Goal: Task Accomplishment & Management: Manage account settings

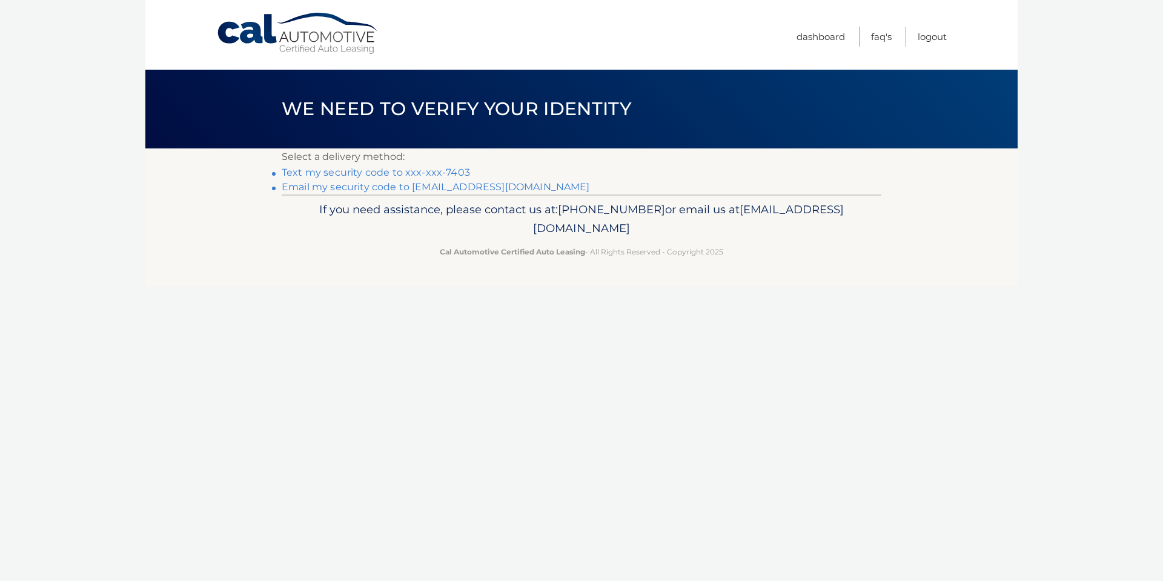
click at [303, 176] on link "Text my security code to xxx-xxx-7403" at bounding box center [376, 173] width 188 height 12
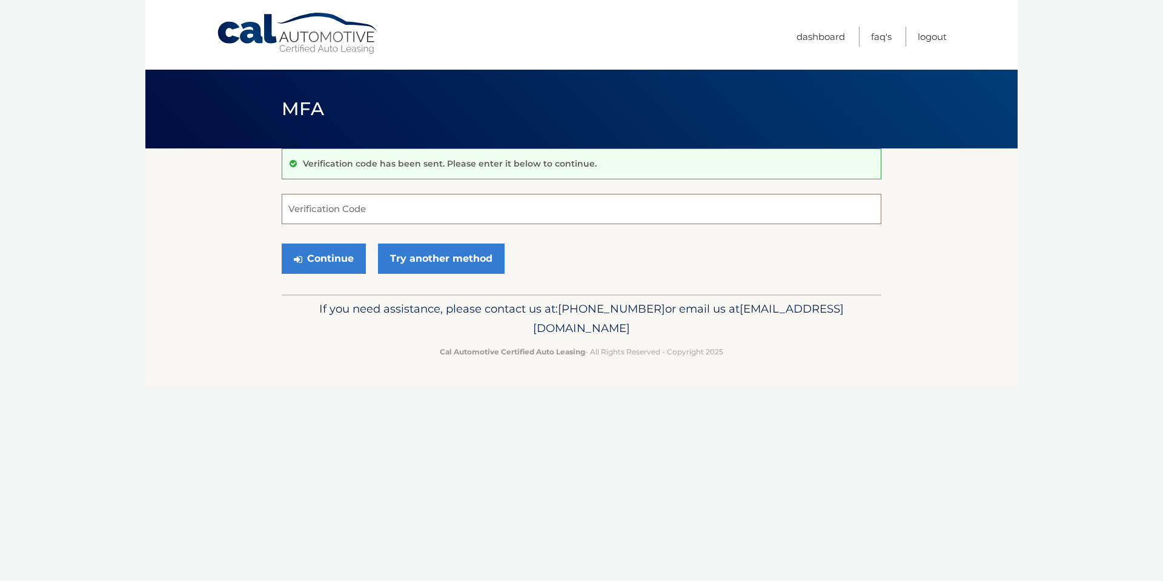
click at [413, 210] on input "Verification Code" at bounding box center [582, 209] width 600 height 30
type input "048151"
click at [594, 255] on div "Continue Try another method" at bounding box center [582, 259] width 600 height 41
click at [325, 264] on button "Continue" at bounding box center [324, 259] width 84 height 30
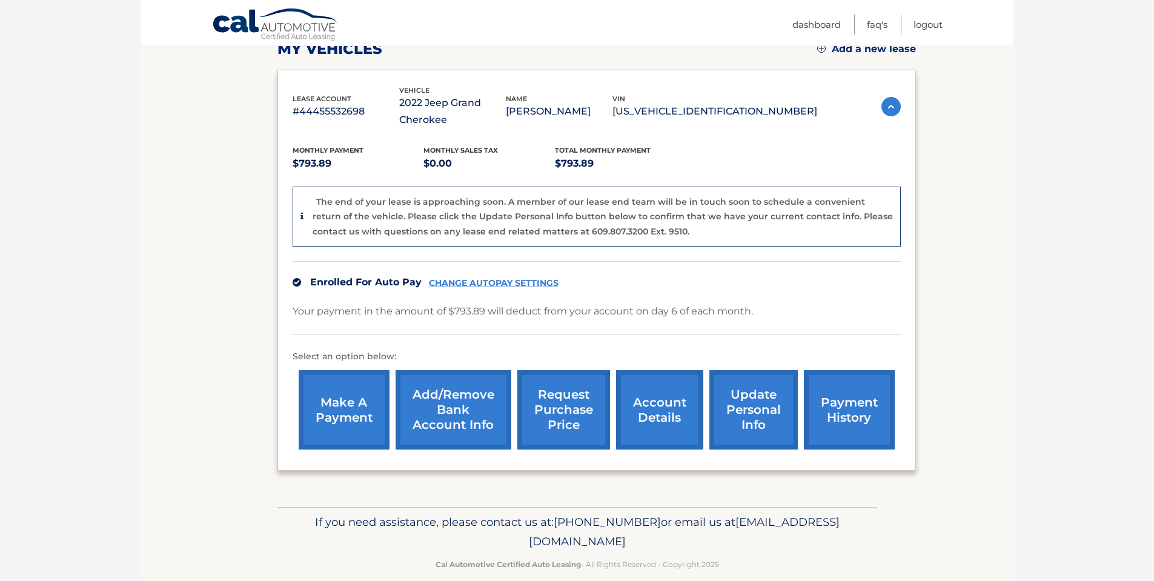
scroll to position [182, 0]
click at [671, 413] on link "account details" at bounding box center [659, 409] width 87 height 79
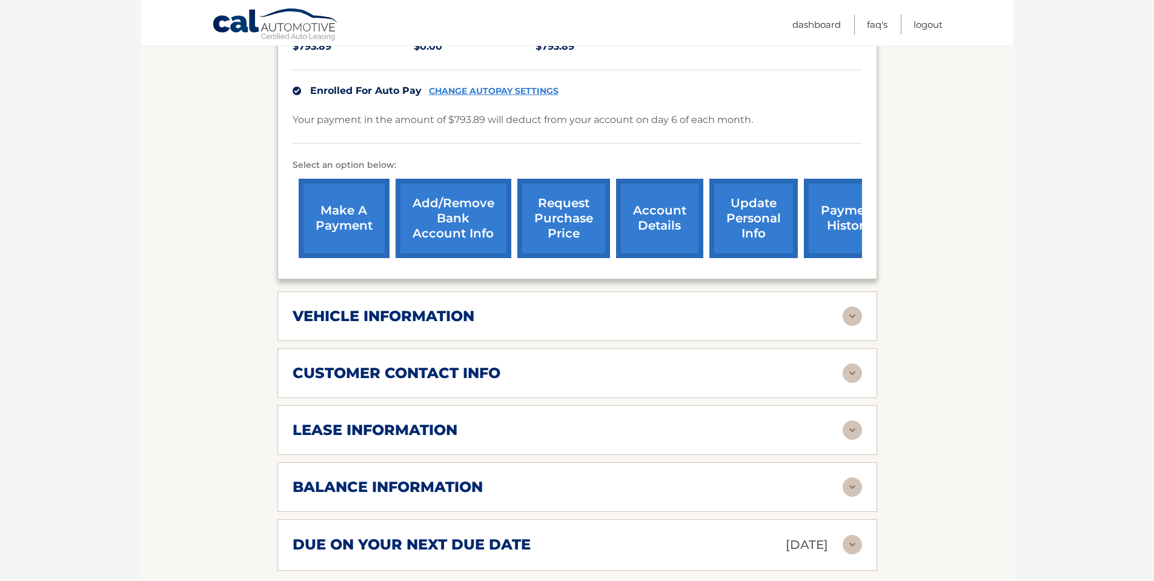
scroll to position [171, 0]
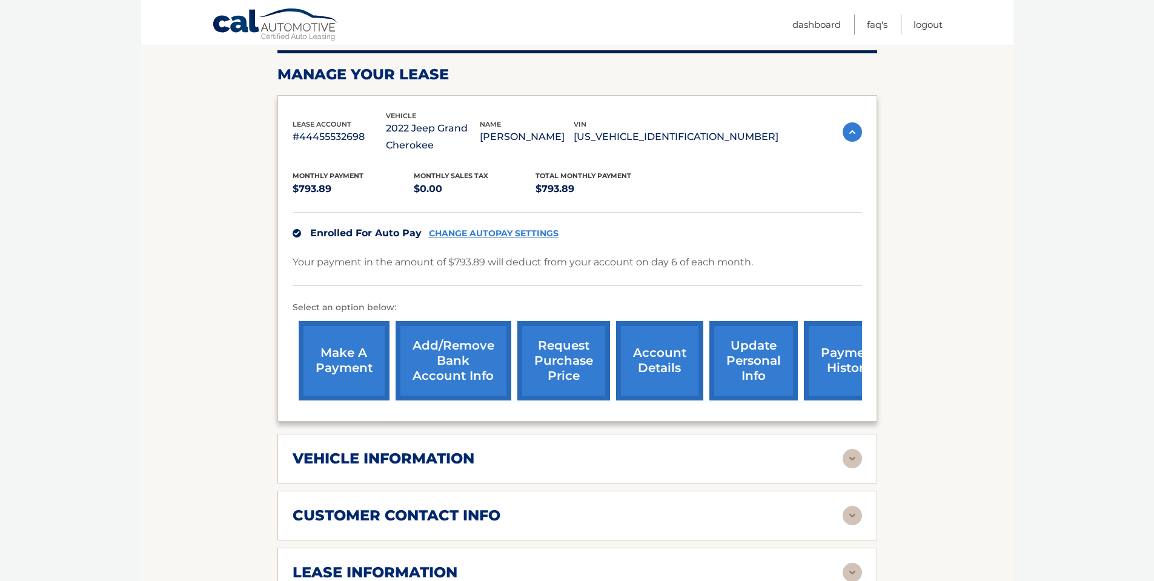
click at [481, 235] on link "CHANGE AUTOPAY SETTINGS" at bounding box center [494, 233] width 130 height 10
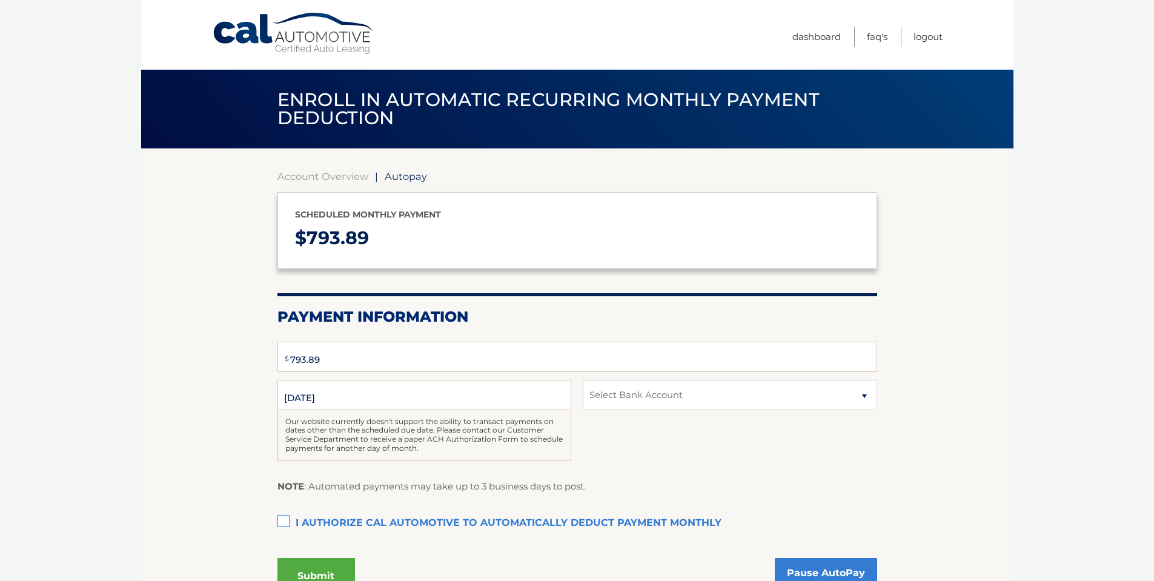
select select "NzhkMzhmN2ItZDQ4YS00MmM1LTg3YWItYjdiM2M5YTRkYzFl"
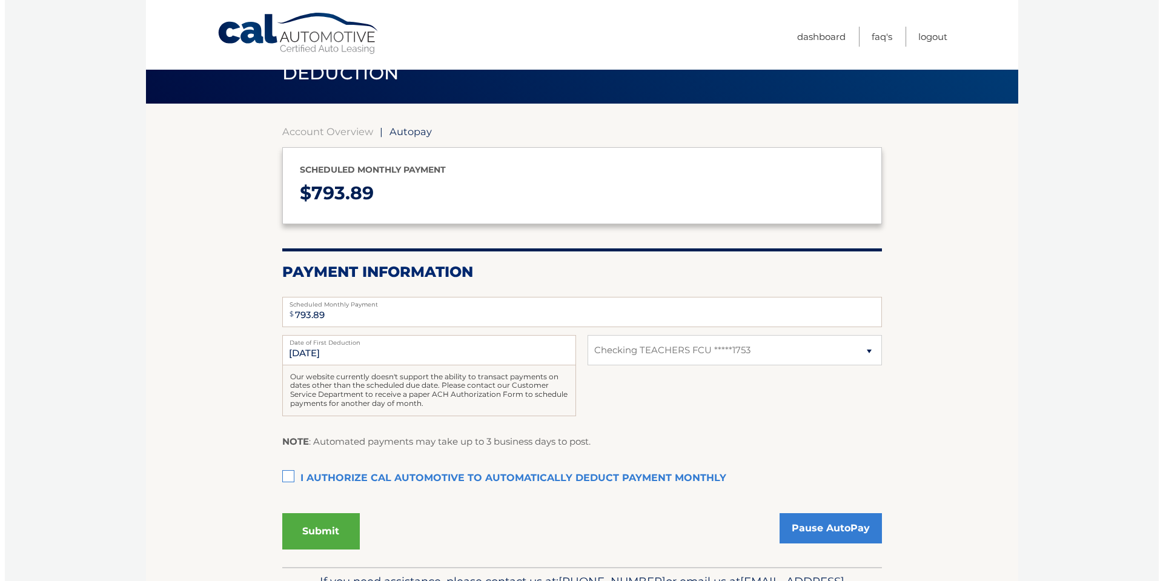
scroll to position [121, 0]
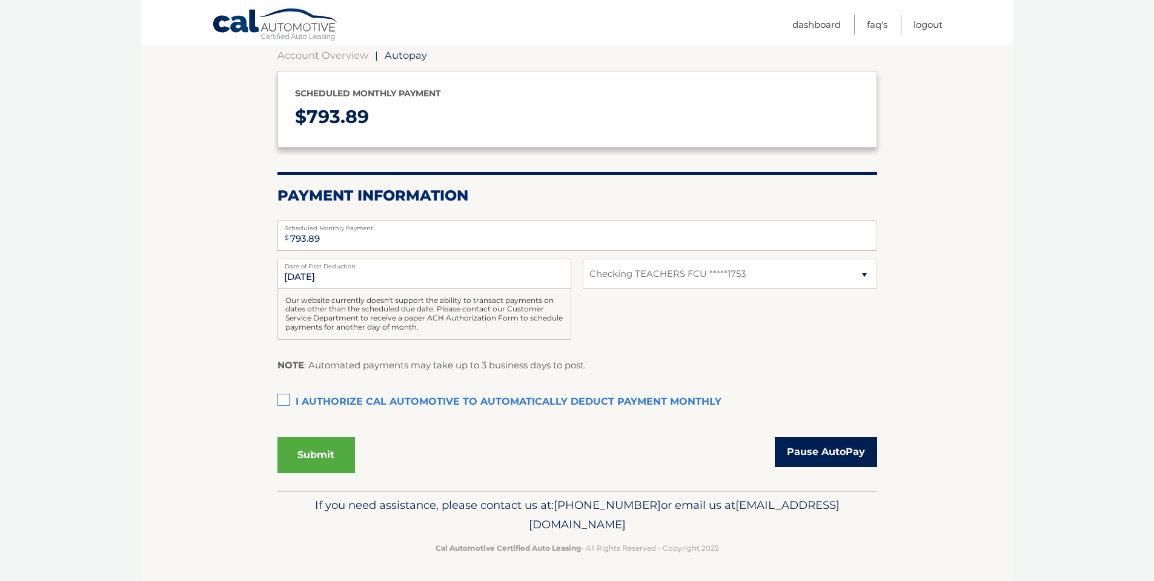
click at [847, 454] on link "Pause AutoPay" at bounding box center [826, 452] width 102 height 30
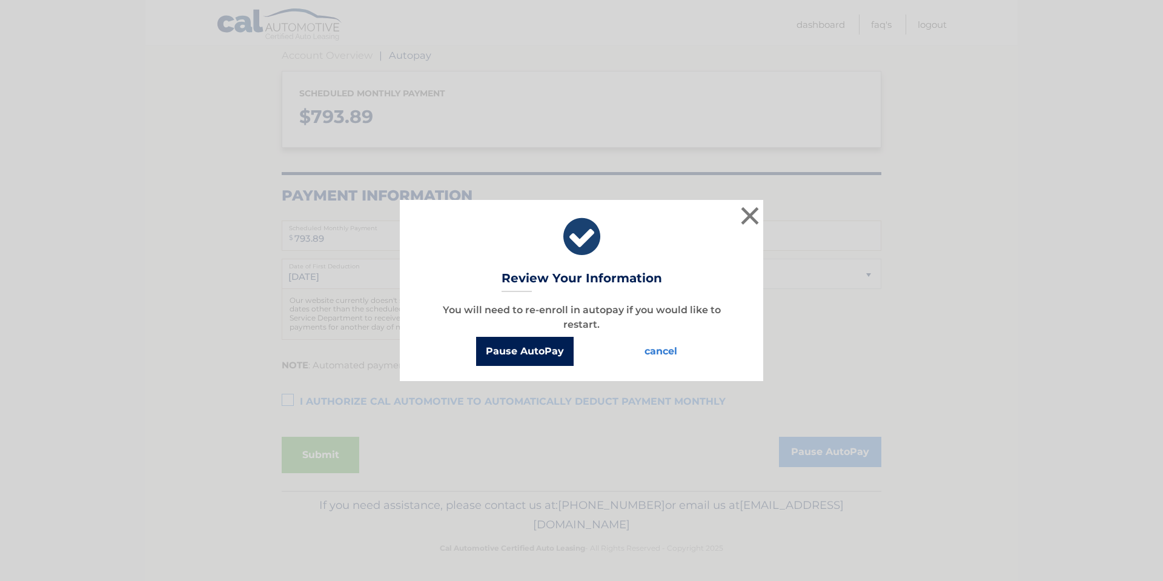
click at [527, 353] on button "Pause AutoPay" at bounding box center [525, 351] width 98 height 29
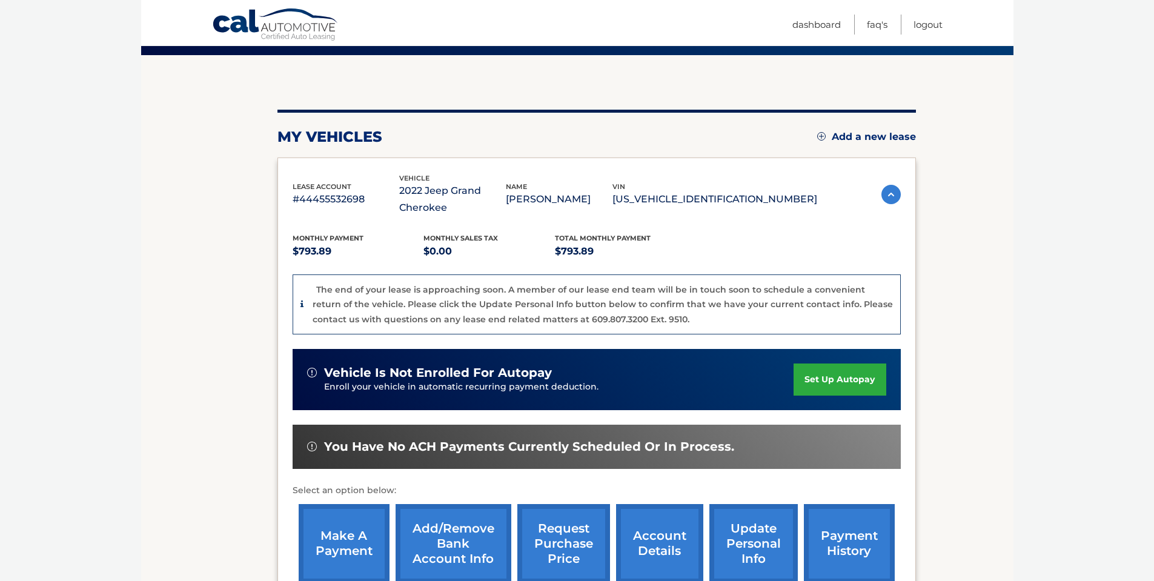
scroll to position [242, 0]
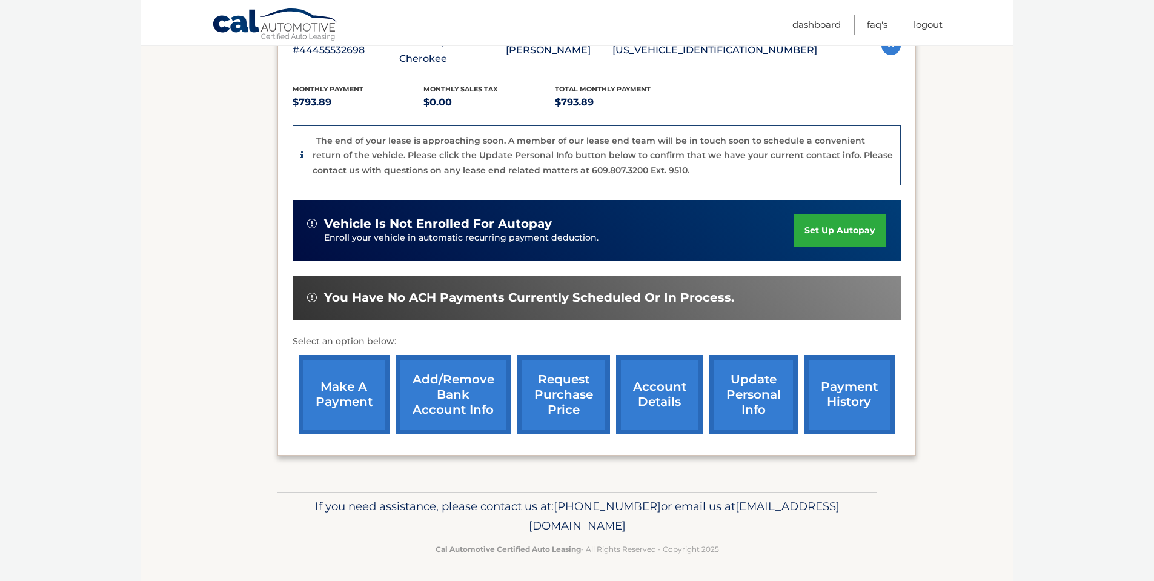
click at [867, 393] on link "payment history" at bounding box center [849, 394] width 91 height 79
